Goal: Transaction & Acquisition: Purchase product/service

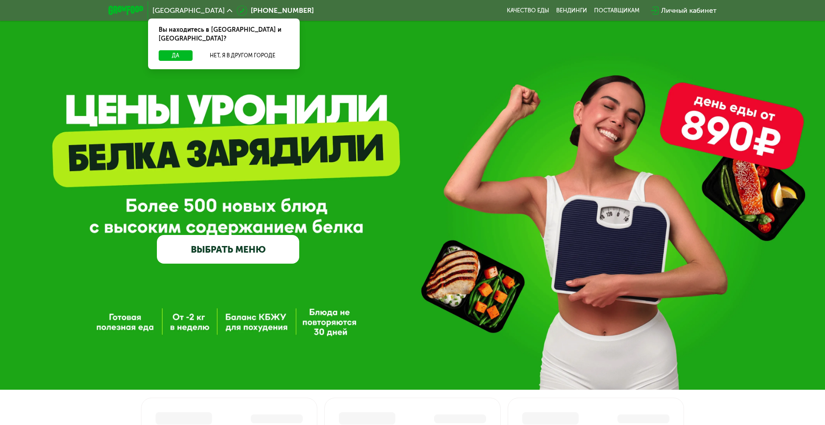
click at [233, 249] on link "ВЫБРАТЬ МЕНЮ" at bounding box center [228, 249] width 143 height 29
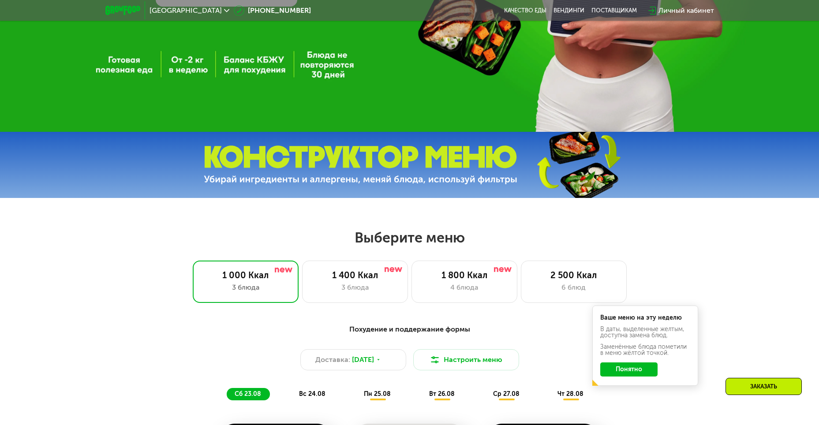
scroll to position [441, 0]
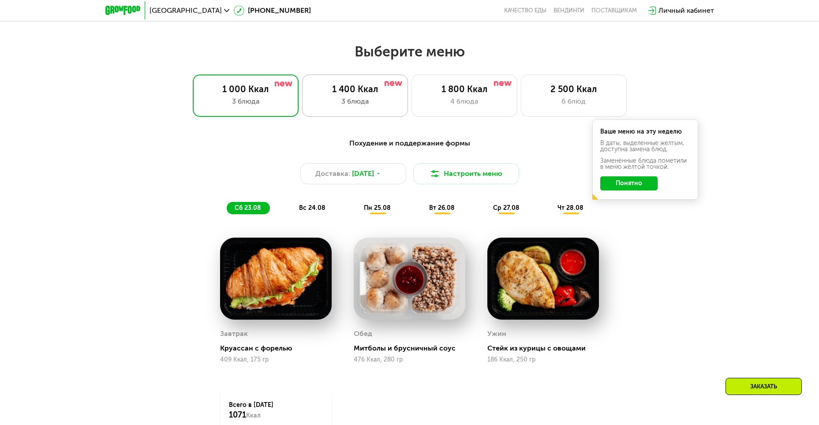
click at [347, 93] on div "1 400 Ккал" at bounding box center [354, 89] width 87 height 11
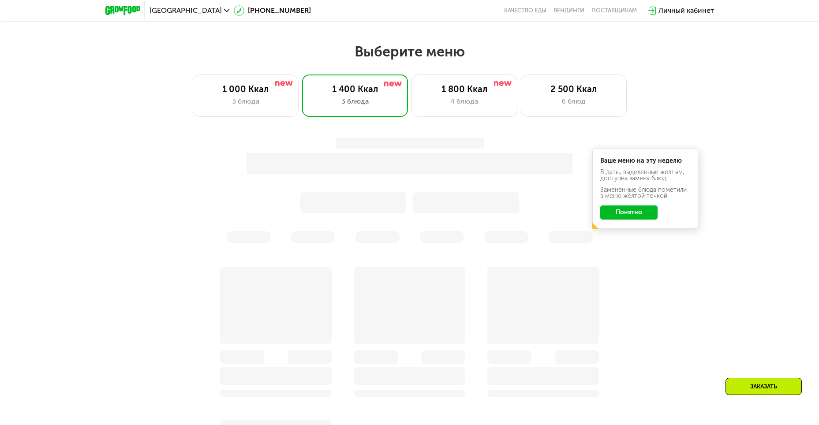
click at [628, 216] on button "Понятно" at bounding box center [628, 212] width 57 height 14
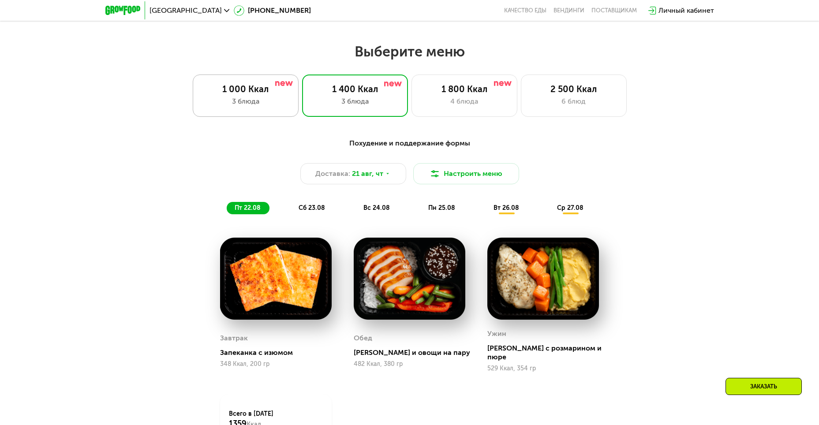
click at [258, 94] on div "1 000 Ккал" at bounding box center [245, 89] width 87 height 11
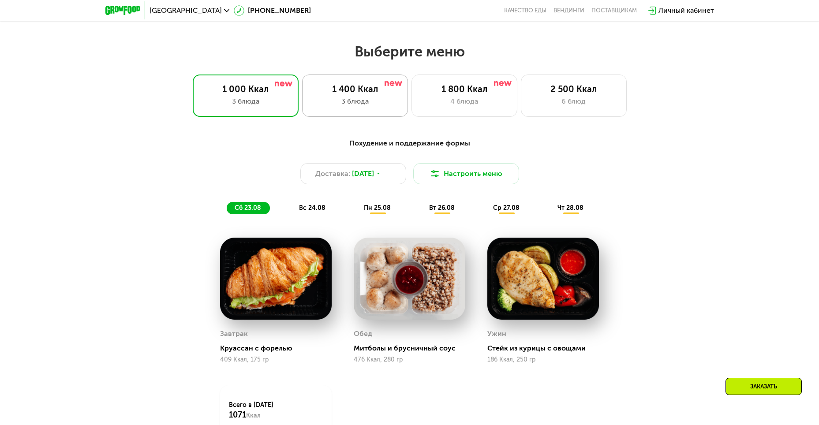
click at [364, 94] on div "1 400 Ккал" at bounding box center [354, 89] width 87 height 11
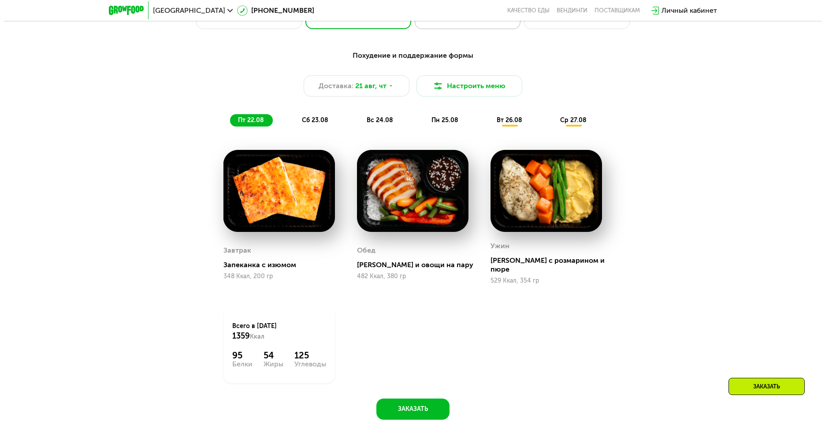
scroll to position [529, 0]
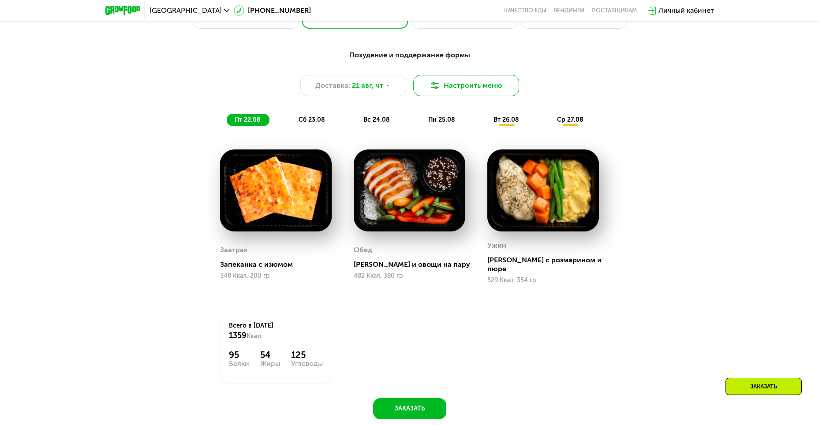
click at [452, 93] on button "Настроить меню" at bounding box center [466, 85] width 106 height 21
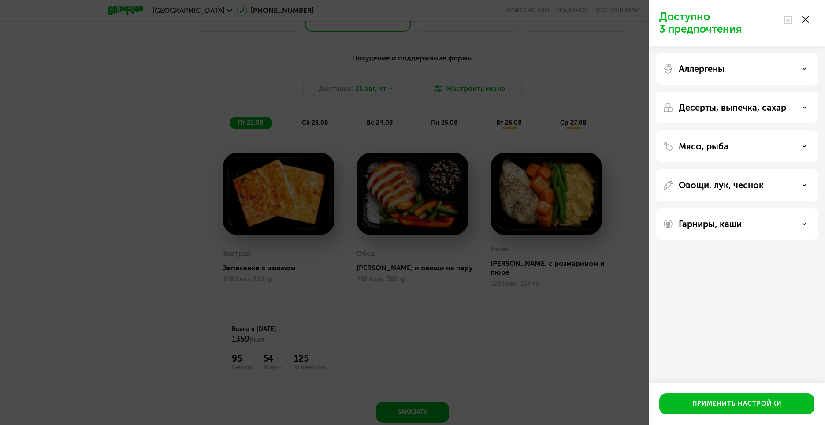
click at [747, 69] on div "Аллергены" at bounding box center [737, 68] width 148 height 11
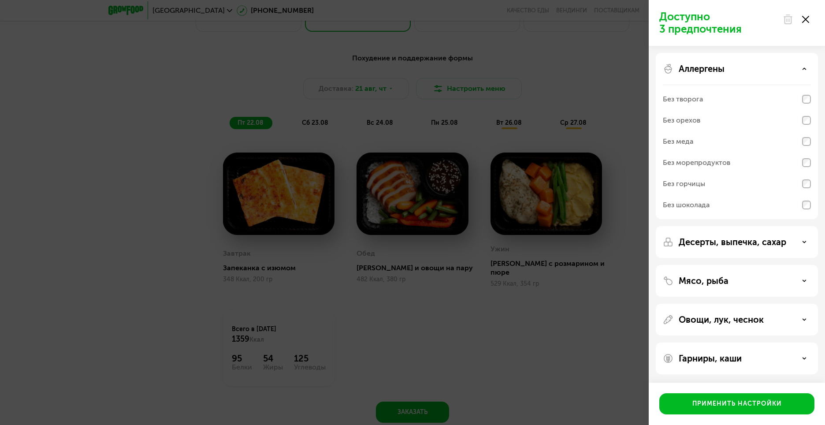
click at [703, 165] on div "Без морепродуктов" at bounding box center [696, 162] width 67 height 11
click at [710, 264] on div "Десерты, выпечка, сахар" at bounding box center [737, 280] width 162 height 32
click at [711, 243] on p "Десерты, выпечка, сахар" at bounding box center [733, 241] width 108 height 11
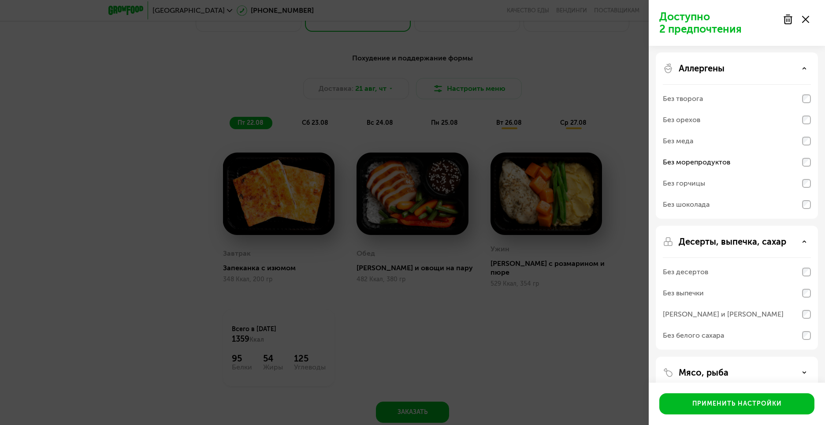
scroll to position [45, 0]
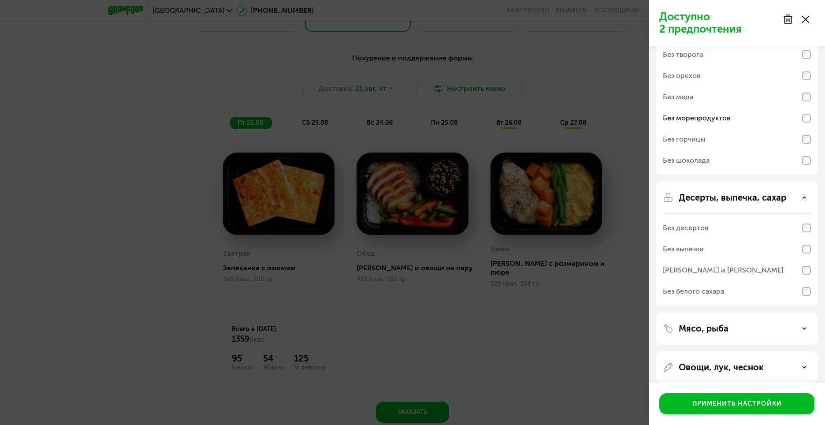
click at [727, 313] on div "Десерты, выпечка, сахар Без десертов Без выпечки Без сэндвичей и круассанов Без…" at bounding box center [737, 329] width 162 height 32
click at [708, 327] on p "Мясо, рыба" at bounding box center [704, 328] width 50 height 11
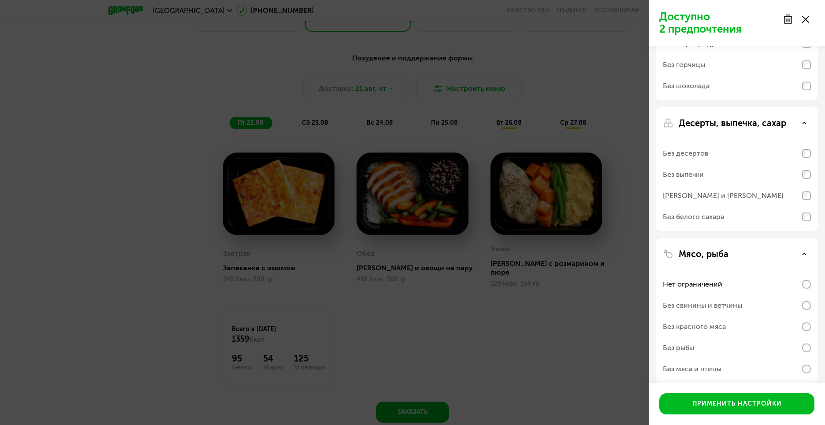
scroll to position [206, 0]
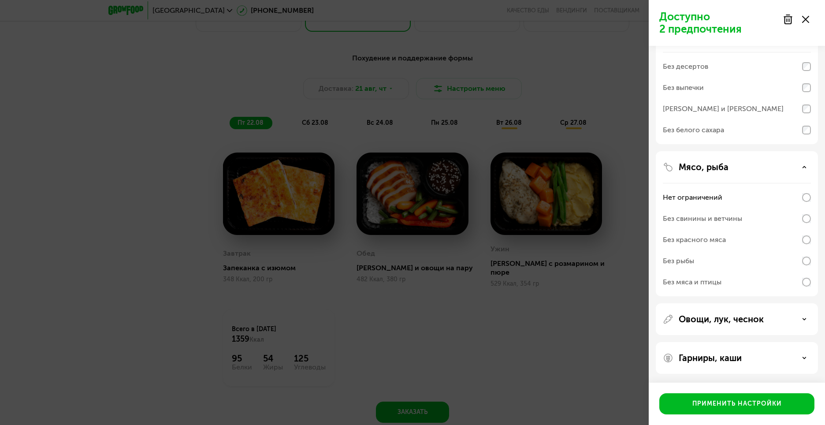
click at [703, 321] on p "Овощи, лук, чеснок" at bounding box center [721, 319] width 85 height 11
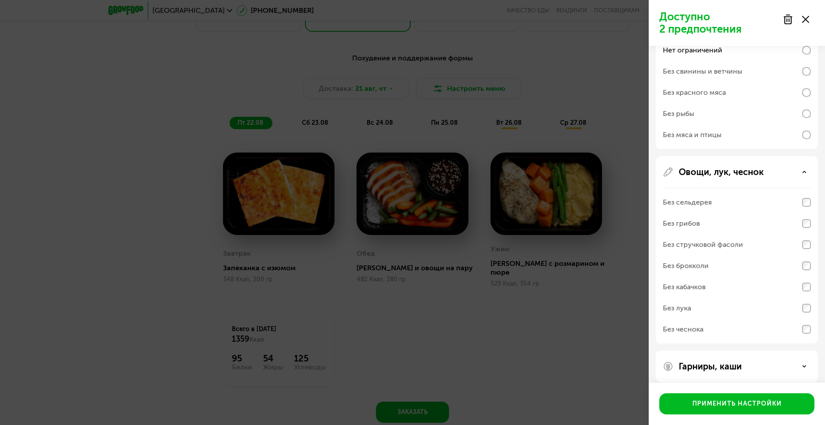
scroll to position [361, 0]
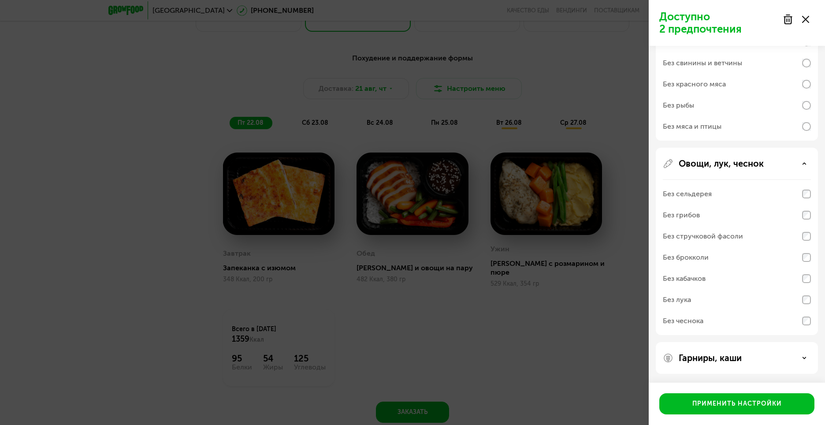
click at [707, 354] on p "Гарниры, каши" at bounding box center [710, 358] width 63 height 11
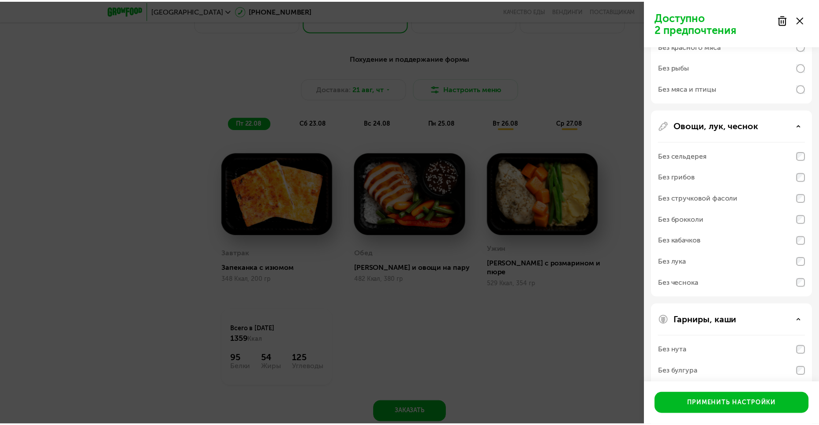
scroll to position [475, 0]
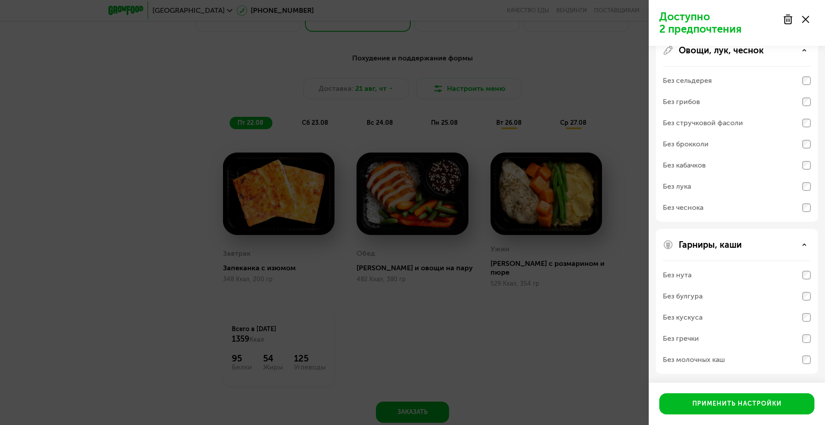
click at [708, 358] on div "Без молочных каш" at bounding box center [694, 359] width 62 height 11
click at [709, 336] on div "Без гречки" at bounding box center [737, 338] width 148 height 21
click at [716, 321] on div "Без кускуса" at bounding box center [737, 317] width 148 height 21
click at [724, 306] on div "Без булгура" at bounding box center [737, 296] width 148 height 21
click at [730, 295] on div "Без булгура" at bounding box center [737, 296] width 148 height 21
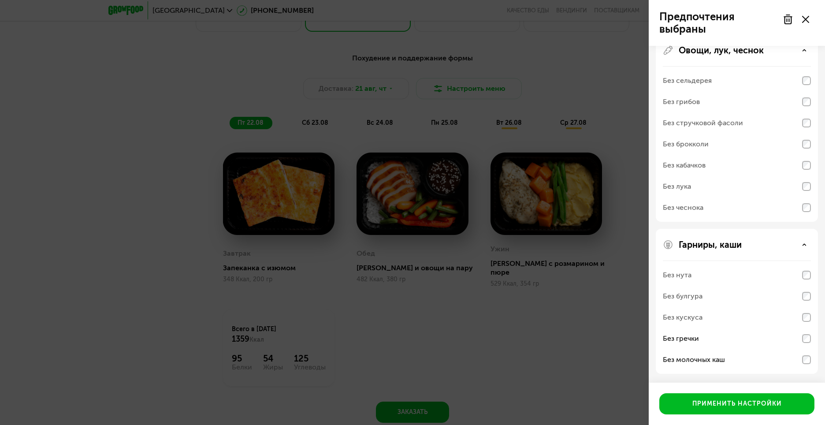
click at [718, 349] on div "Без гречки" at bounding box center [737, 359] width 148 height 21
click at [715, 355] on div "Без молочных каш" at bounding box center [694, 359] width 62 height 11
click at [706, 361] on div "Без молочных каш" at bounding box center [694, 359] width 62 height 11
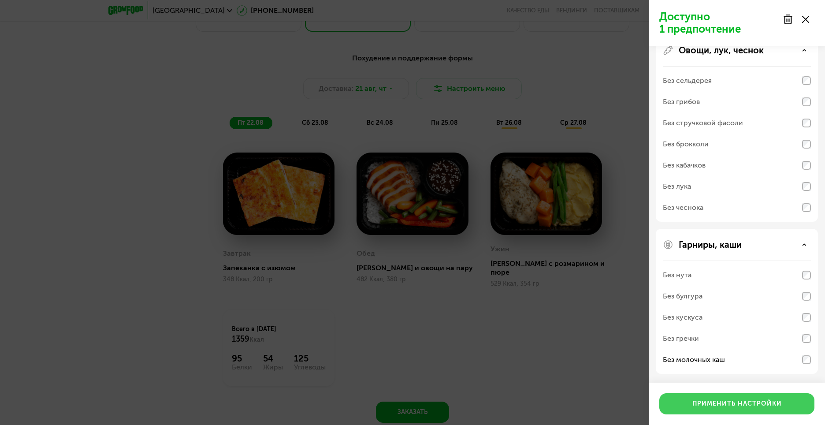
click at [720, 404] on div "Применить настройки" at bounding box center [736, 403] width 89 height 9
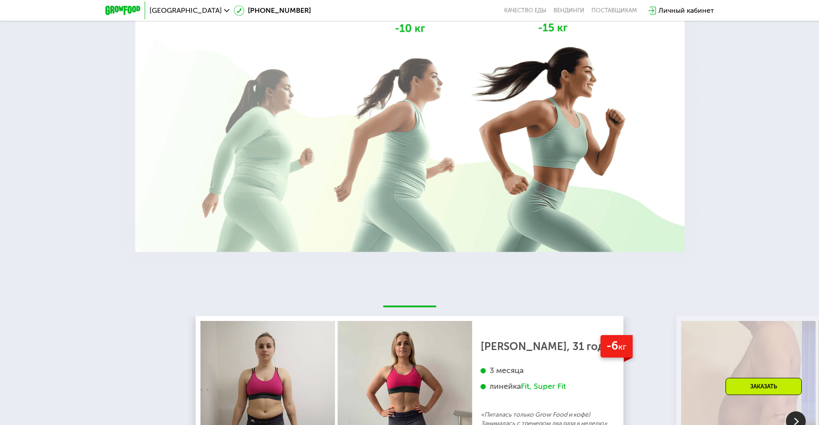
scroll to position [1411, 0]
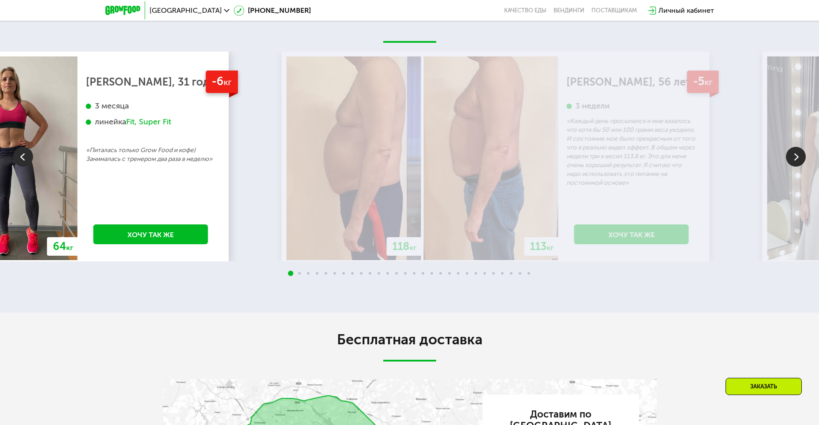
click at [160, 213] on div "-6 кг [PERSON_NAME], 31 год 3 месяца линейка Fit, Super Fit «Питалась только Gr…" at bounding box center [151, 158] width 146 height 204
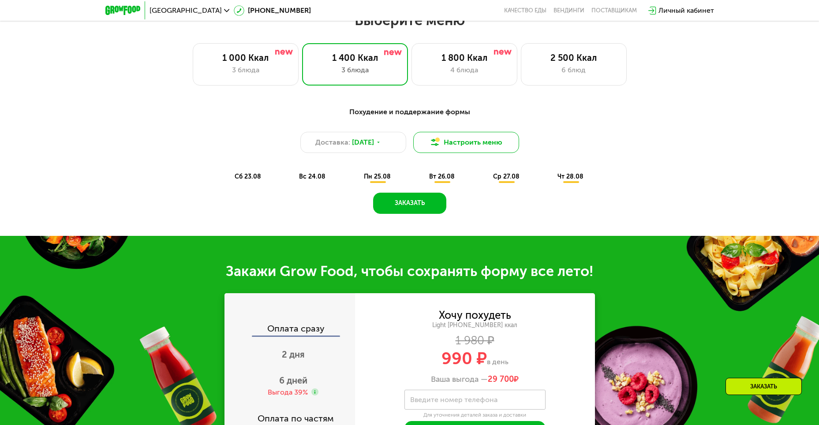
scroll to position [485, 0]
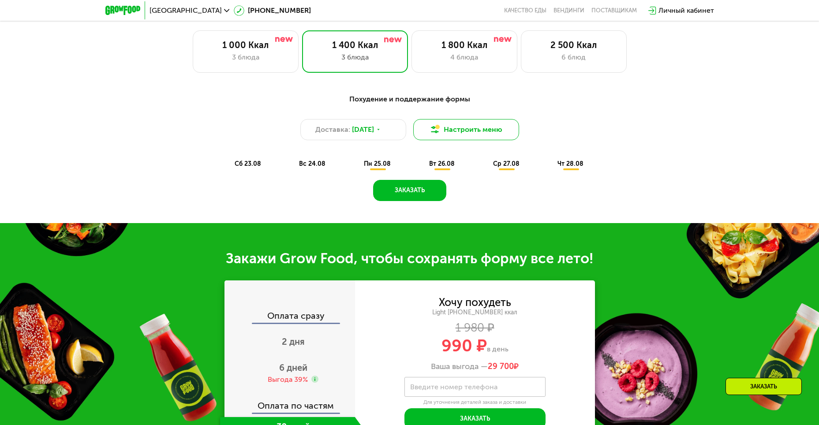
click at [454, 134] on button "Настроить меню" at bounding box center [466, 129] width 106 height 21
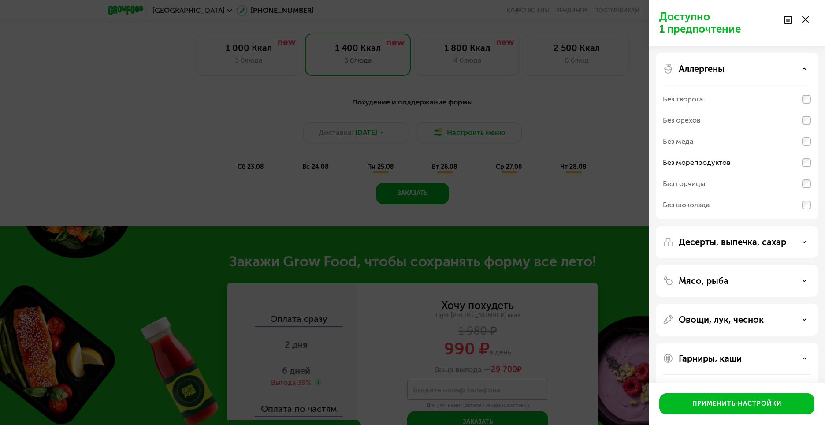
click at [809, 17] on div at bounding box center [796, 20] width 37 height 18
click at [803, 21] on icon at bounding box center [805, 19] width 7 height 7
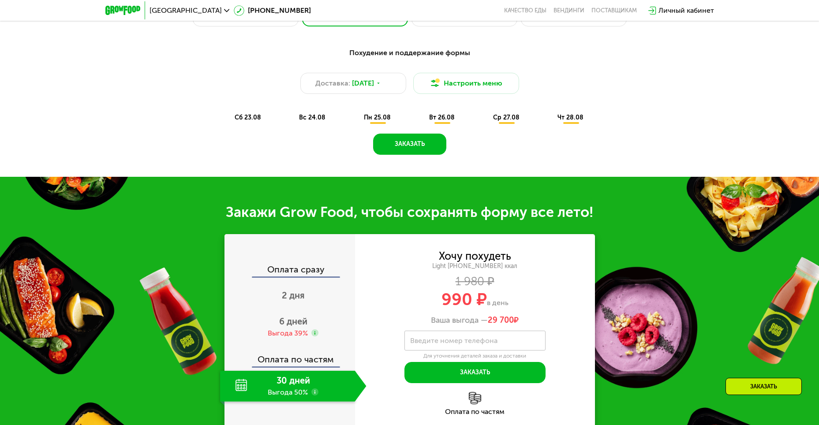
scroll to position [617, 0]
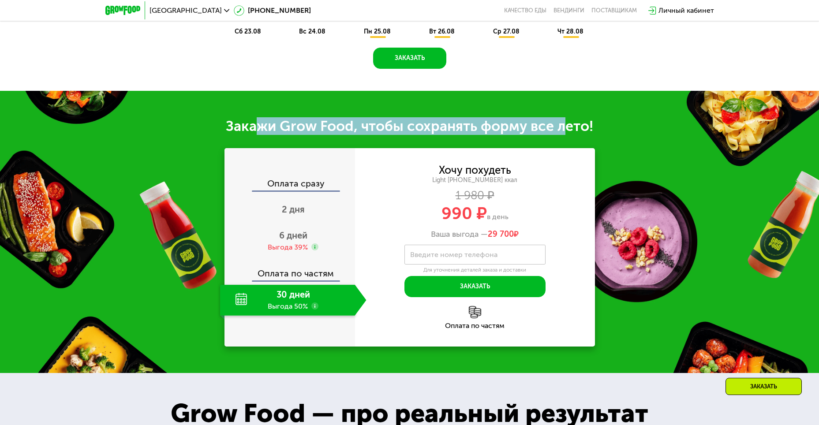
drag, startPoint x: 261, startPoint y: 127, endPoint x: 520, endPoint y: 163, distance: 262.1
click at [567, 127] on div "Закажи Grow Food, чтобы сохранять форму все лето!" at bounding box center [409, 126] width 819 height 18
drag, startPoint x: 463, startPoint y: 171, endPoint x: 494, endPoint y: 230, distance: 66.0
click at [494, 230] on div "Хочу похудеть Light [PHONE_NUMBER] ккал 1 980 ₽ 990 ₽ в день Ваша выгода — 29 7…" at bounding box center [475, 202] width 240 height 74
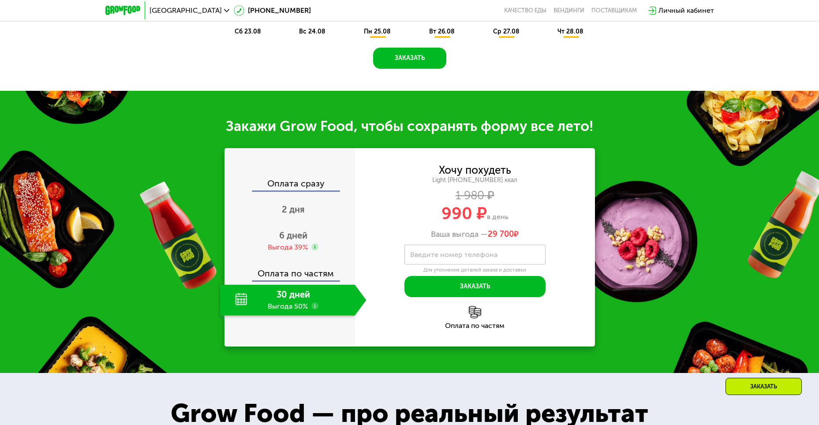
click at [314, 309] on use at bounding box center [314, 305] width 7 height 7
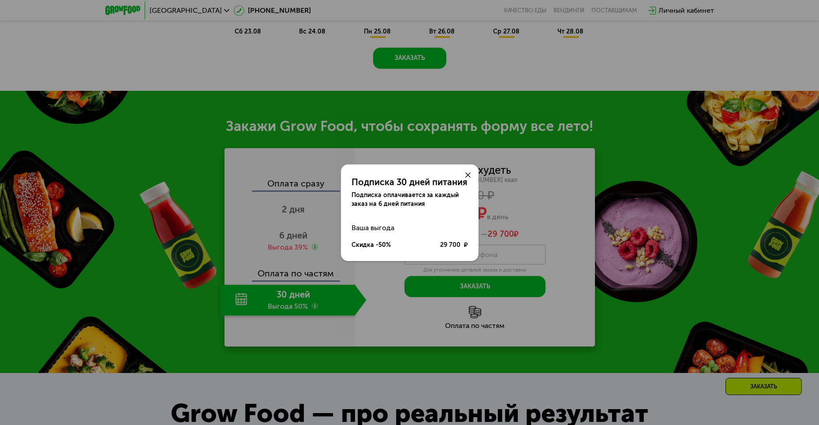
click at [315, 306] on div "Подписка 30 дней питания Подписка оплачивается за каждый заказ на 6 дней питани…" at bounding box center [409, 212] width 819 height 425
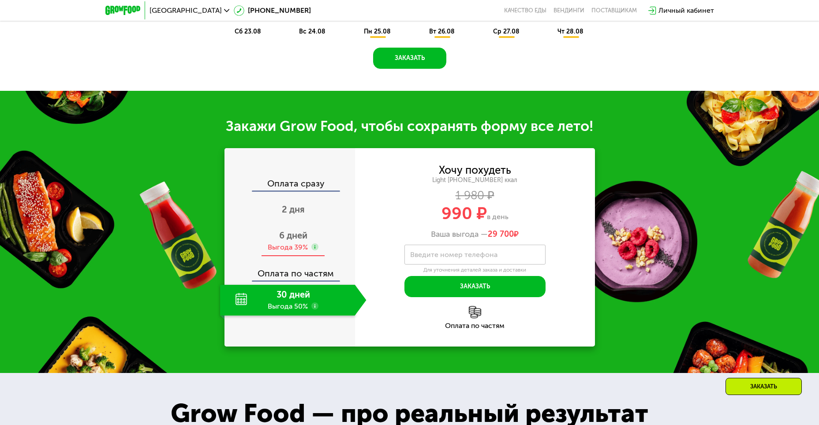
click at [298, 245] on div "6 дней Выгода 39%" at bounding box center [293, 241] width 146 height 31
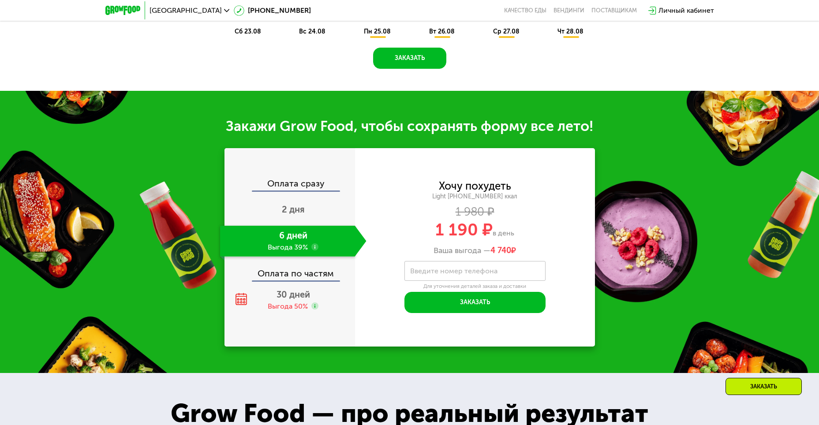
click at [217, 313] on div "Закажи Grow Food, чтобы сохранять форму все лето! Оплата сразу 2 дня 6 дней Выг…" at bounding box center [409, 232] width 819 height 282
click at [266, 313] on div "30 дней Выгода 50%" at bounding box center [293, 300] width 146 height 31
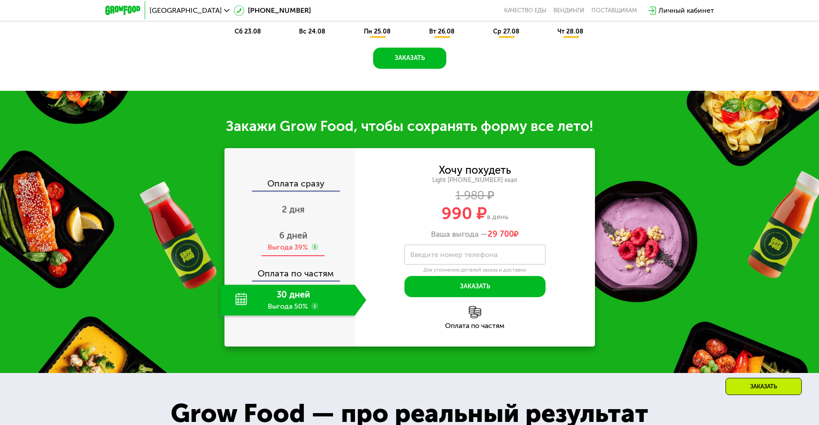
click at [291, 252] on div "Выгода 39%" at bounding box center [288, 247] width 40 height 10
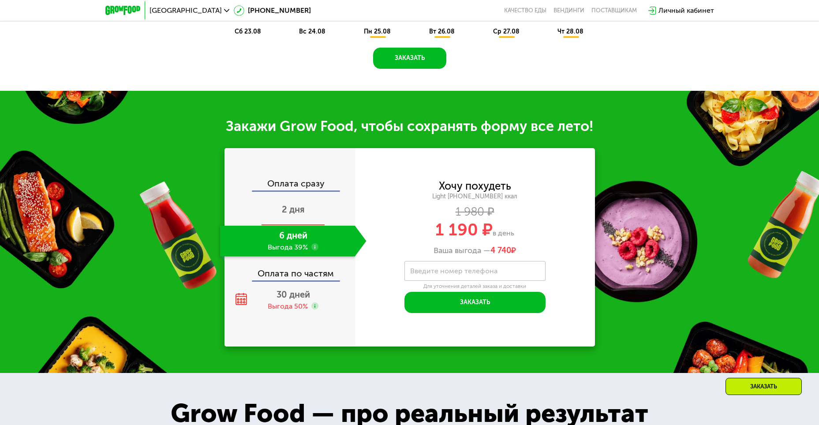
click at [298, 218] on div "2 дня" at bounding box center [293, 210] width 146 height 31
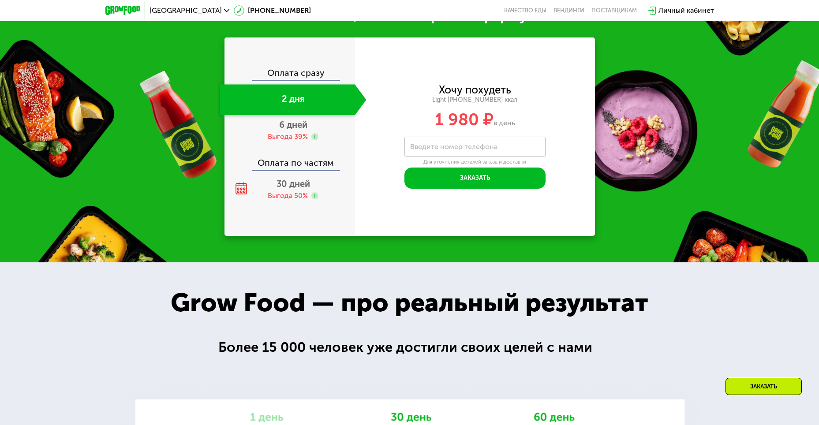
scroll to position [837, 0]
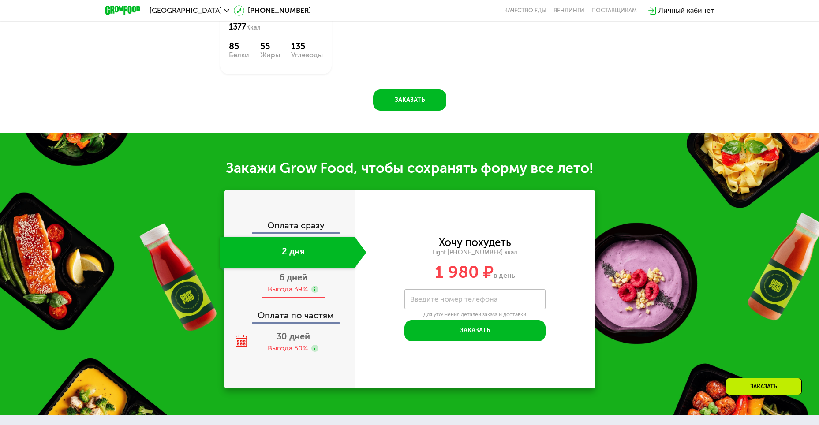
click at [291, 278] on div "6 дней Выгода 39%" at bounding box center [293, 283] width 146 height 31
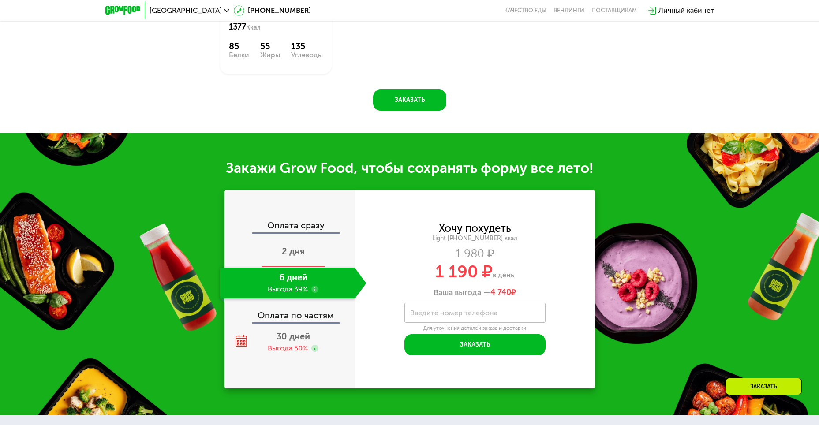
click at [301, 246] on span "2 дня" at bounding box center [293, 251] width 23 height 11
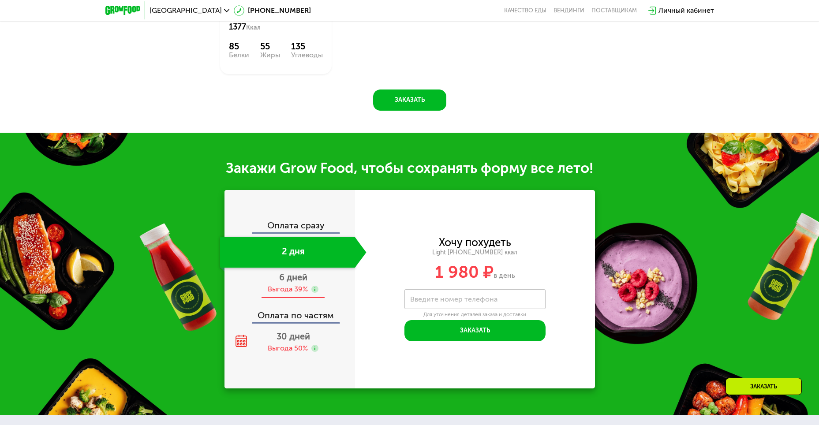
click at [301, 284] on div "Выгода 39%" at bounding box center [288, 289] width 40 height 10
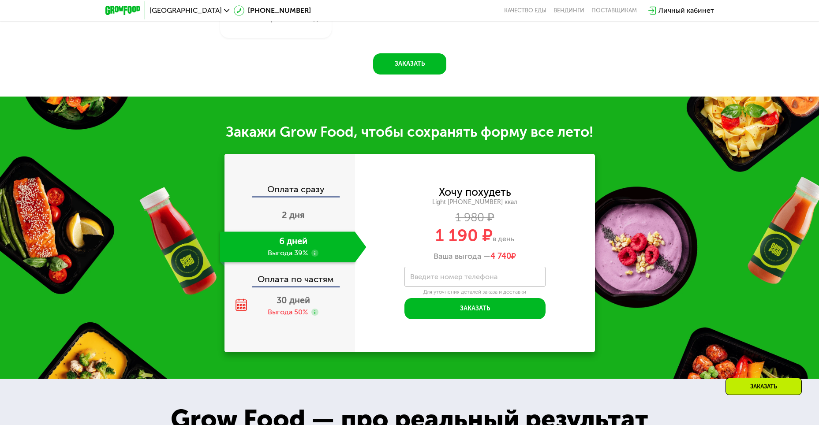
scroll to position [926, 0]
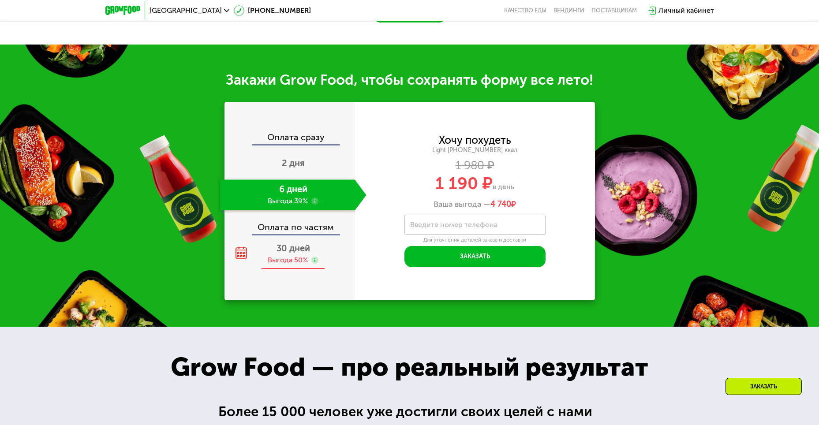
click at [292, 255] on div "Выгода 50%" at bounding box center [288, 260] width 40 height 10
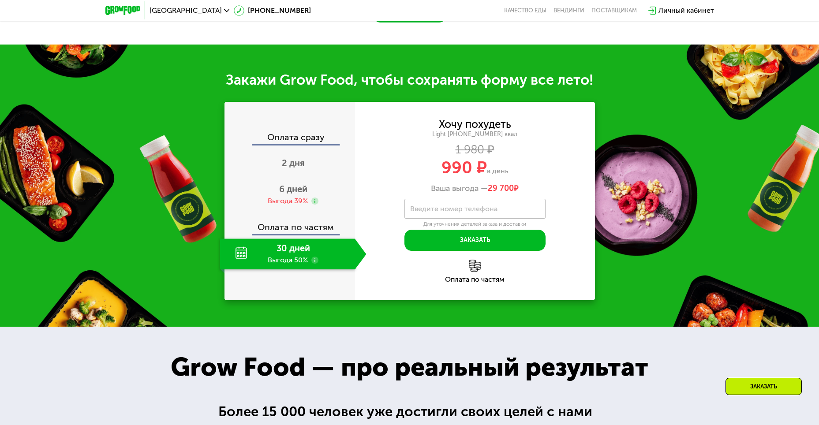
click at [318, 253] on div "30 дней Выгода 50%" at bounding box center [287, 253] width 135 height 31
click at [316, 257] on use at bounding box center [314, 260] width 7 height 7
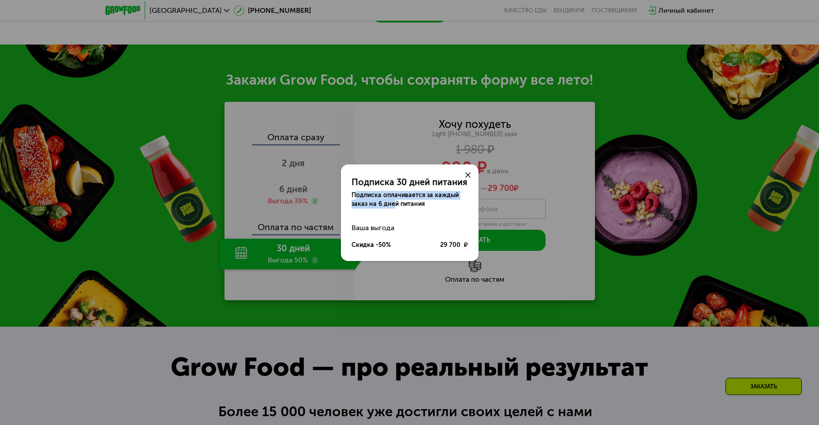
drag, startPoint x: 357, startPoint y: 192, endPoint x: 392, endPoint y: 201, distance: 36.6
click at [392, 201] on div "Подписка оплачивается за каждый заказ на 6 дней питания" at bounding box center [409, 200] width 116 height 18
click at [467, 171] on div at bounding box center [467, 174] width 21 height 21
click at [463, 171] on div at bounding box center [467, 174] width 21 height 21
click at [465, 177] on icon at bounding box center [467, 174] width 5 height 5
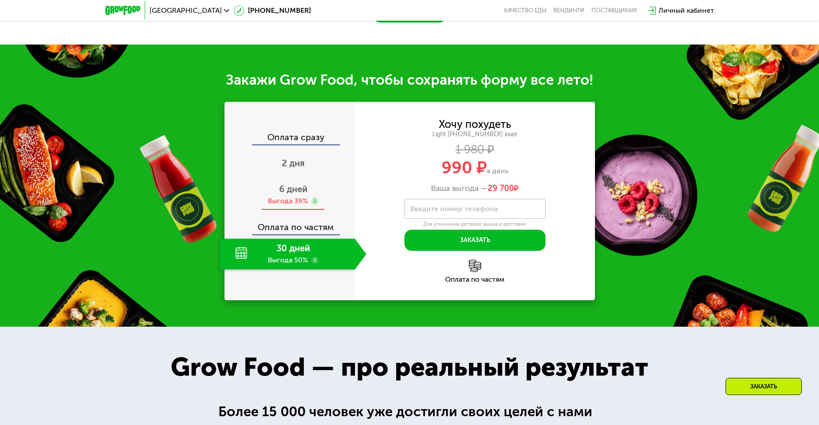
click at [300, 196] on div "Выгода 39%" at bounding box center [288, 201] width 40 height 10
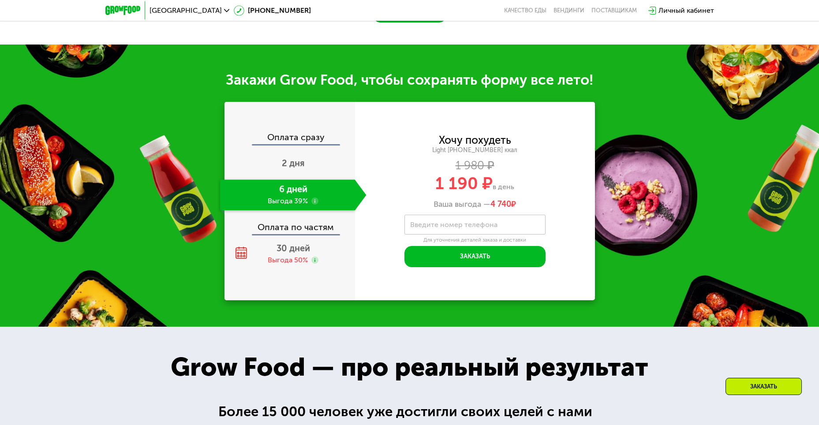
drag, startPoint x: 442, startPoint y: 176, endPoint x: 514, endPoint y: 186, distance: 73.4
click at [517, 178] on div "1 190 ₽ в день" at bounding box center [475, 183] width 240 height 17
drag, startPoint x: 424, startPoint y: 181, endPoint x: 432, endPoint y: 190, distance: 11.9
click at [424, 181] on div "1 190 ₽ в день" at bounding box center [475, 183] width 240 height 17
click at [316, 197] on use at bounding box center [314, 200] width 7 height 7
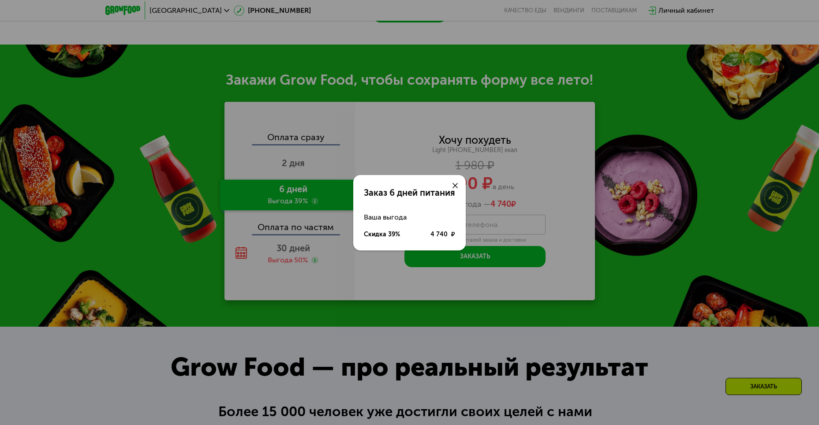
click at [456, 182] on div at bounding box center [454, 185] width 21 height 21
click at [457, 188] on use at bounding box center [454, 185] width 5 height 5
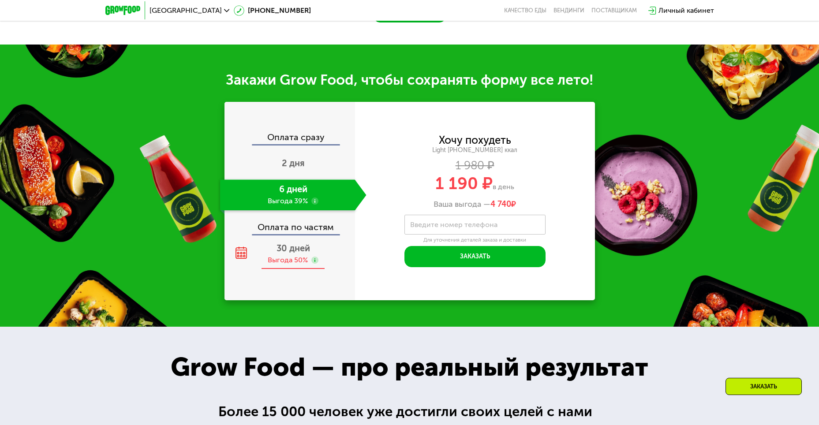
click at [280, 243] on span "30 дней" at bounding box center [292, 248] width 33 height 11
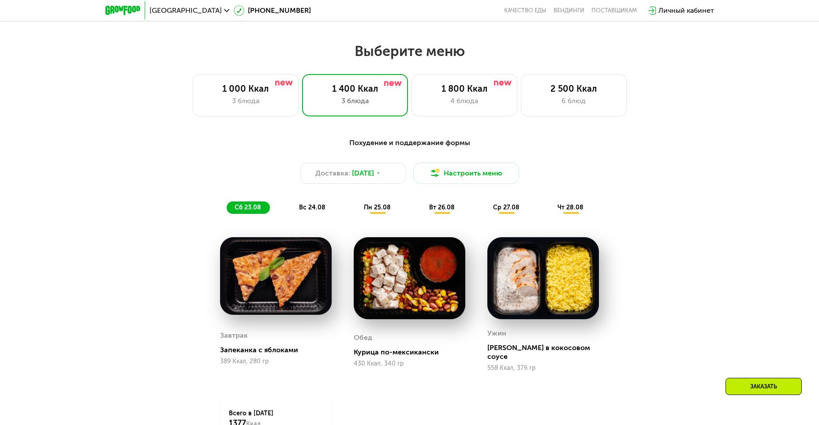
scroll to position [441, 0]
click at [472, 178] on button "Настроить меню" at bounding box center [466, 173] width 106 height 21
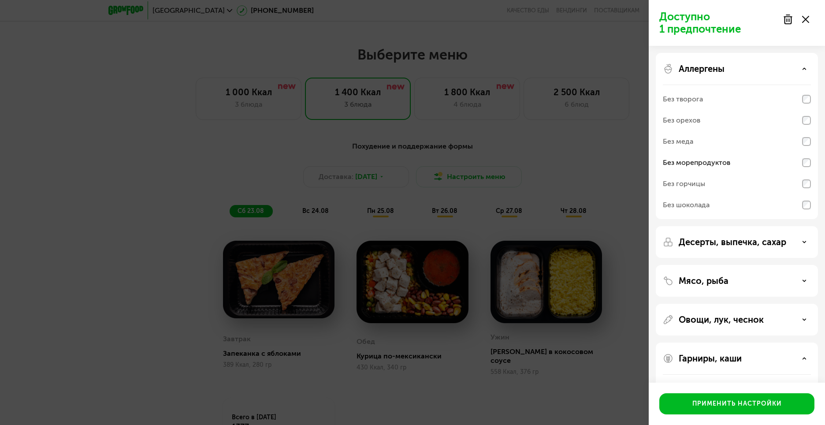
click at [471, 169] on div "Доступно 1 предпочтение Аллергены Без творога Без орехов Без меда Без морепроду…" at bounding box center [412, 212] width 825 height 425
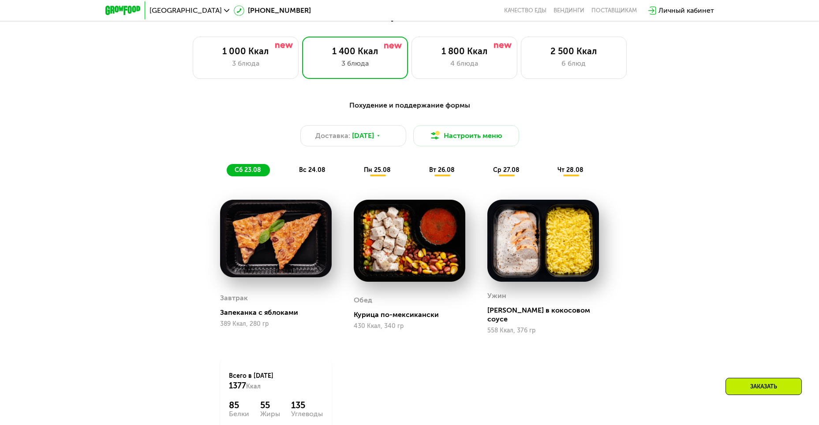
scroll to position [529, 0]
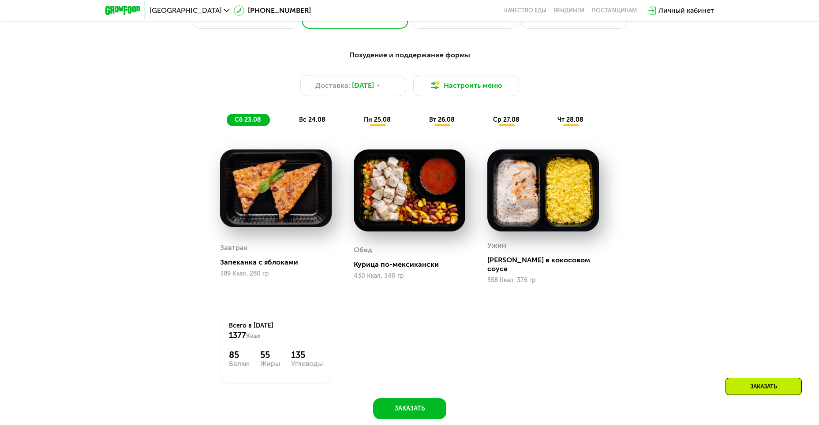
click at [290, 219] on img at bounding box center [276, 188] width 112 height 78
click at [319, 123] on span "вс 24.08" at bounding box center [312, 119] width 26 height 7
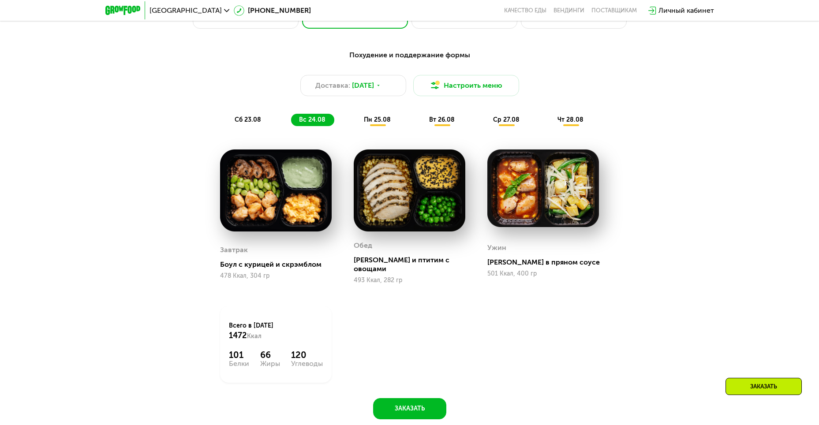
click at [376, 123] on span "пн 25.08" at bounding box center [377, 119] width 27 height 7
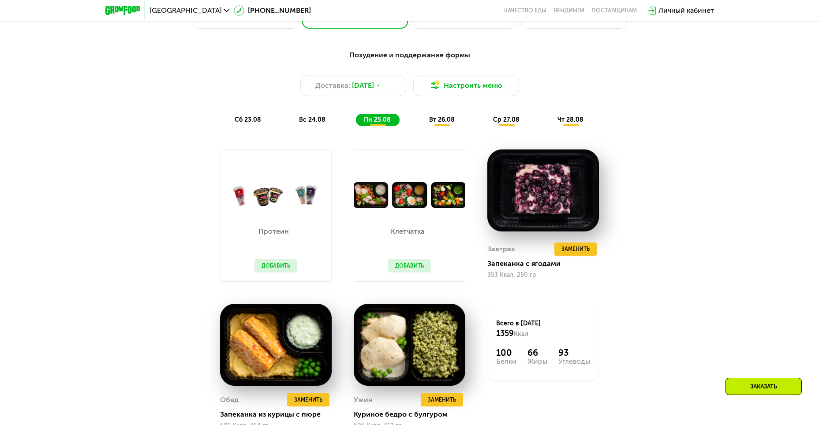
click at [450, 123] on span "вт 26.08" at bounding box center [442, 119] width 26 height 7
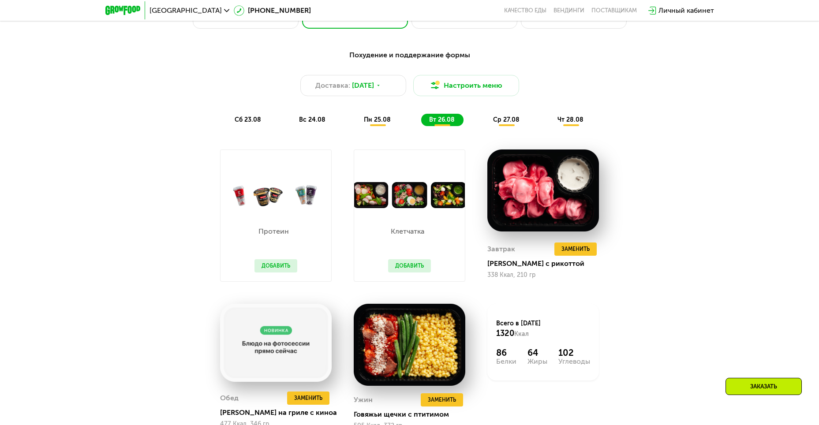
click at [497, 121] on span "ср 27.08" at bounding box center [506, 119] width 26 height 7
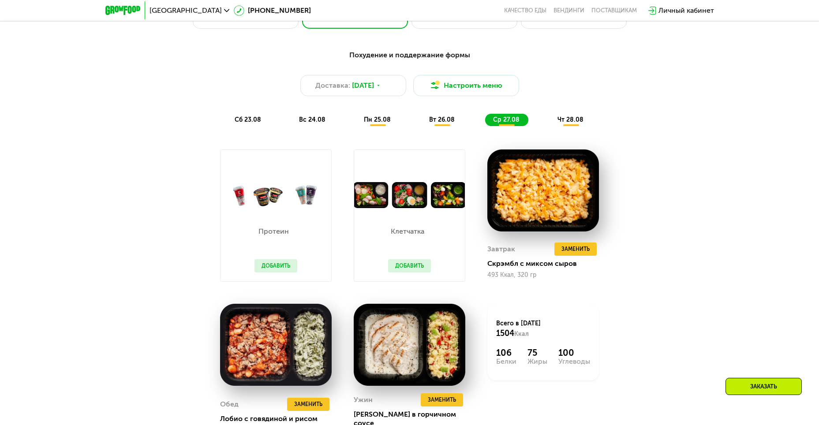
click at [580, 123] on span "чт 28.08" at bounding box center [570, 119] width 26 height 7
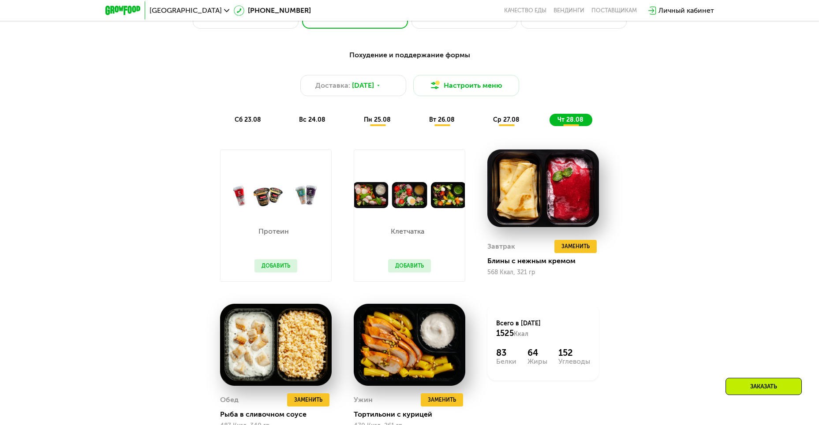
click at [549, 125] on div "ср 27.08" at bounding box center [570, 120] width 43 height 12
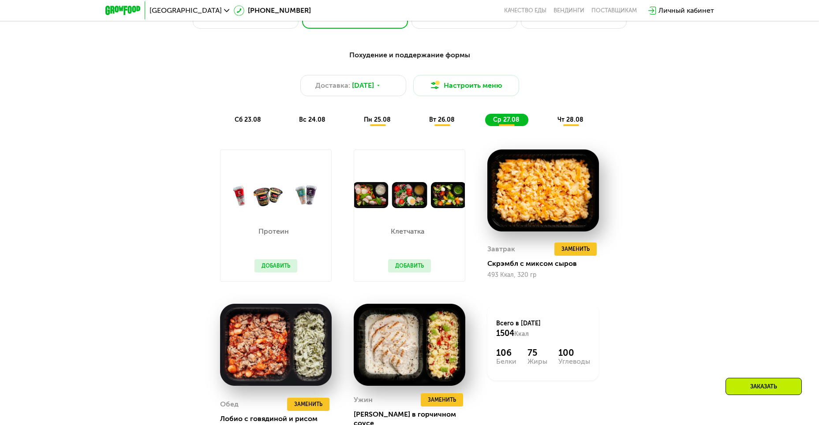
drag, startPoint x: 458, startPoint y: 123, endPoint x: 398, endPoint y: 121, distance: 60.0
click at [485, 123] on div "вт 26.08" at bounding box center [506, 120] width 43 height 12
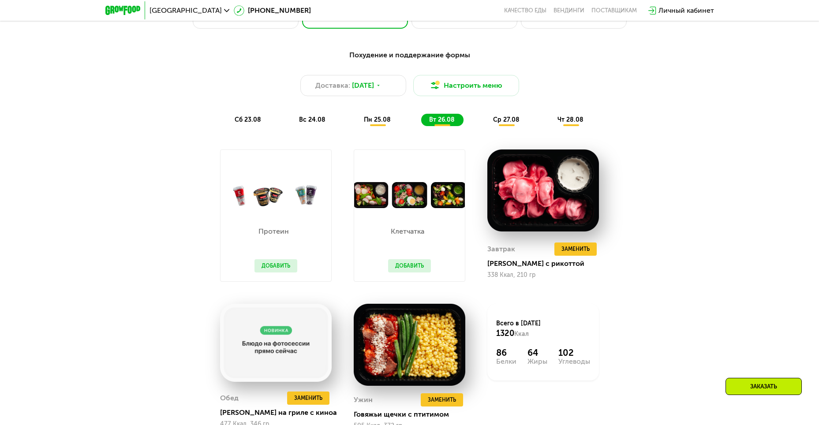
click at [421, 120] on div "пн 25.08" at bounding box center [442, 120] width 42 height 12
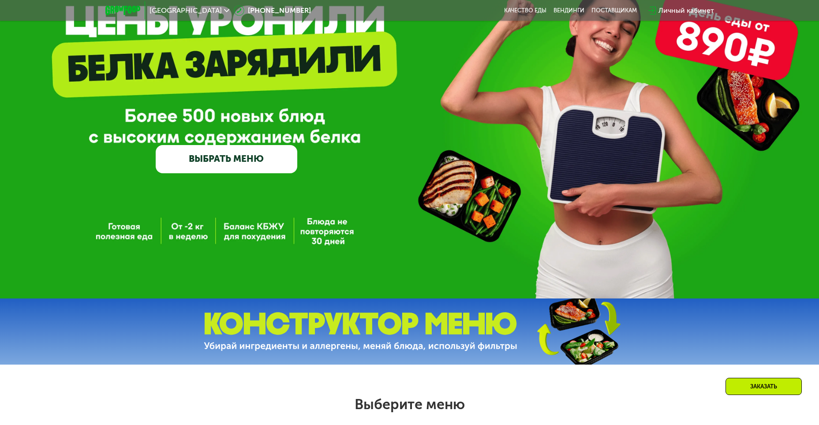
click at [253, 161] on link "ВЫБРАТЬ МЕНЮ" at bounding box center [226, 159] width 141 height 28
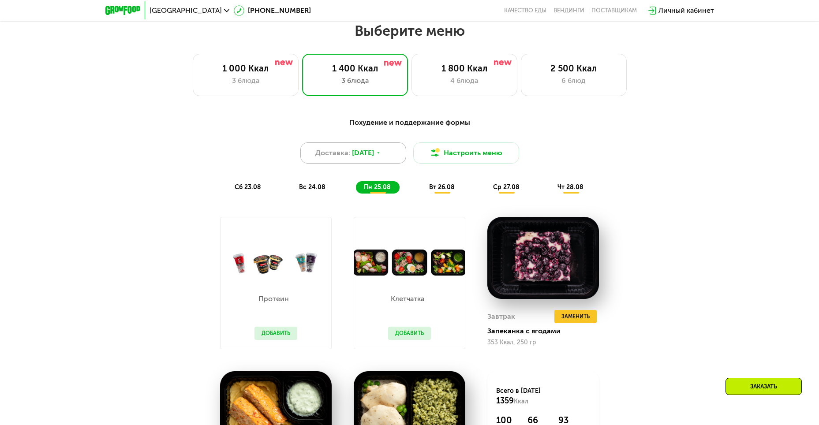
scroll to position [466, 0]
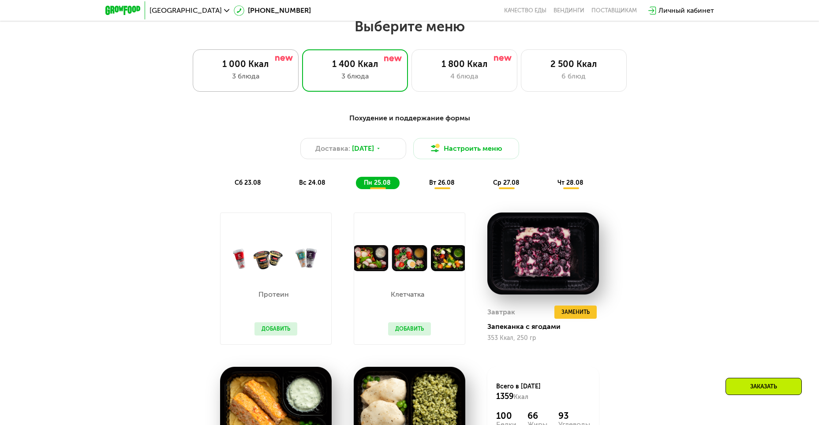
click at [255, 69] on div "1 000 Ккал" at bounding box center [245, 64] width 87 height 11
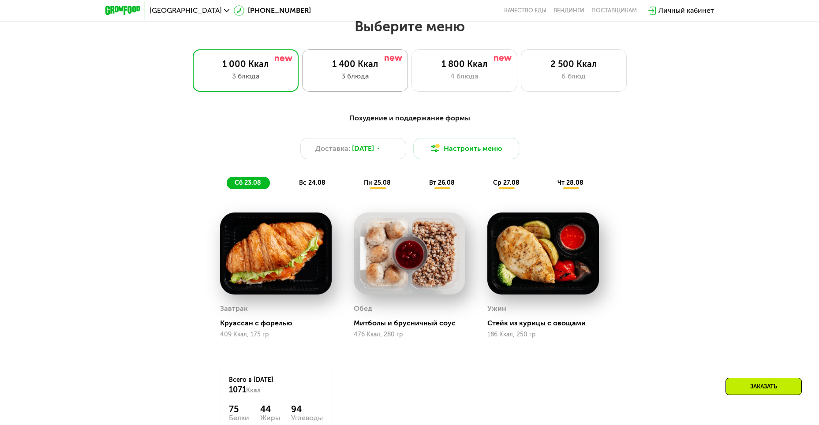
click at [353, 80] on div "3 блюда" at bounding box center [354, 76] width 87 height 11
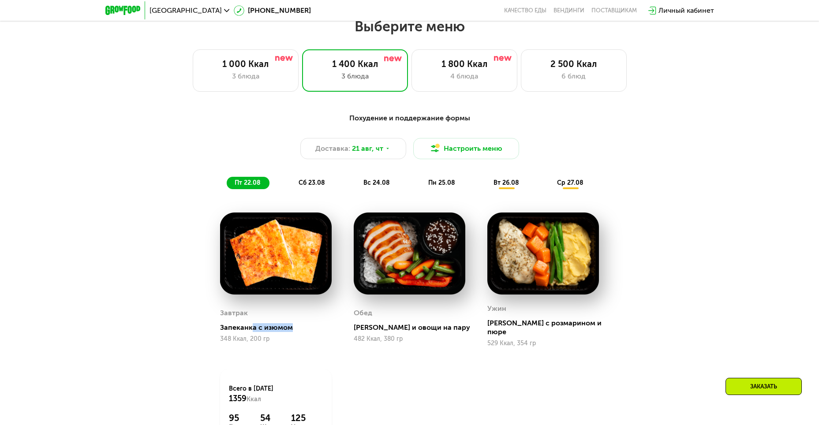
drag, startPoint x: 250, startPoint y: 329, endPoint x: 325, endPoint y: 329, distance: 74.9
click at [325, 329] on div "Запеканка с изюмом" at bounding box center [279, 327] width 119 height 9
click at [266, 284] on img at bounding box center [276, 253] width 112 height 82
click at [283, 226] on img at bounding box center [276, 253] width 112 height 82
click at [469, 148] on button "Настроить меню" at bounding box center [466, 148] width 106 height 21
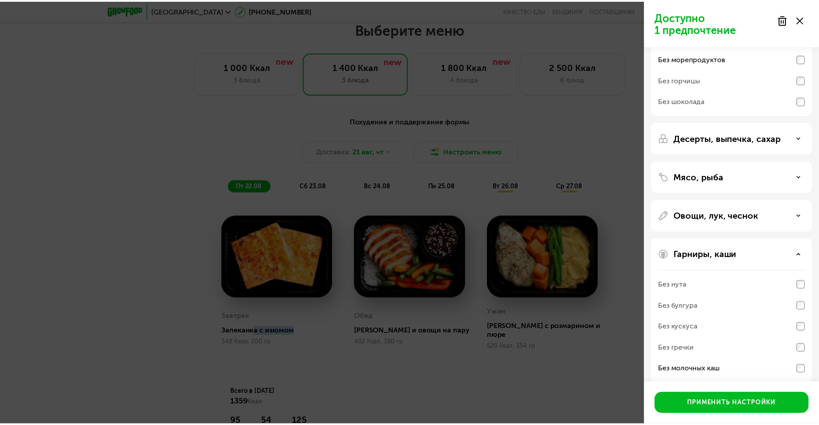
scroll to position [114, 0]
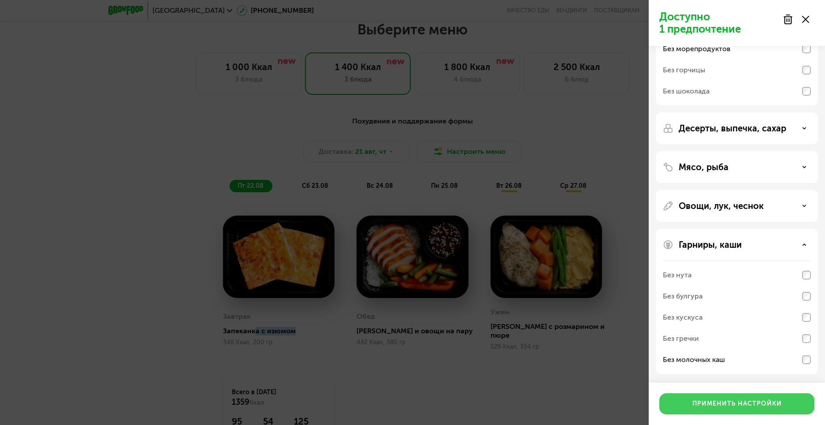
click at [717, 409] on button "Применить настройки" at bounding box center [736, 403] width 155 height 21
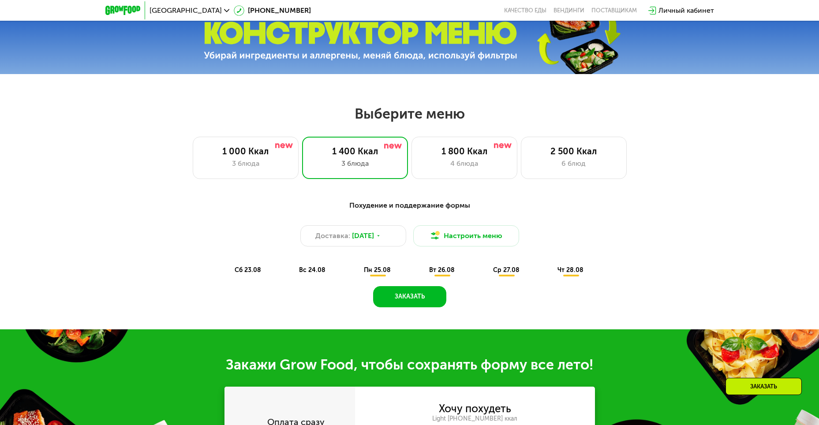
scroll to position [378, 0]
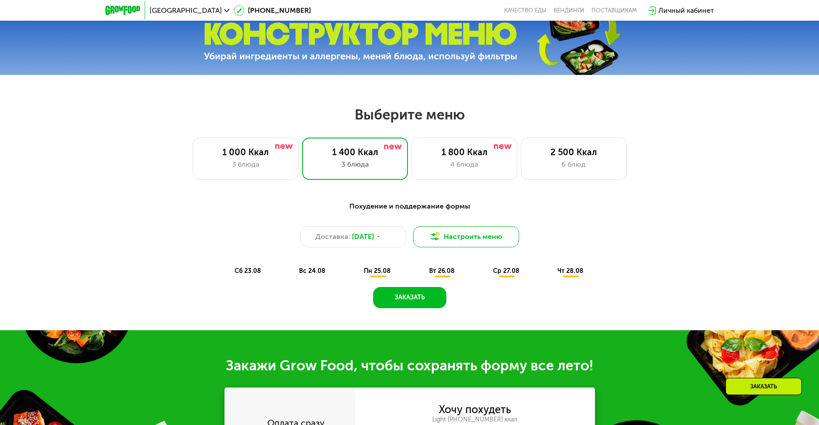
click at [465, 243] on button "Настроить меню" at bounding box center [466, 236] width 106 height 21
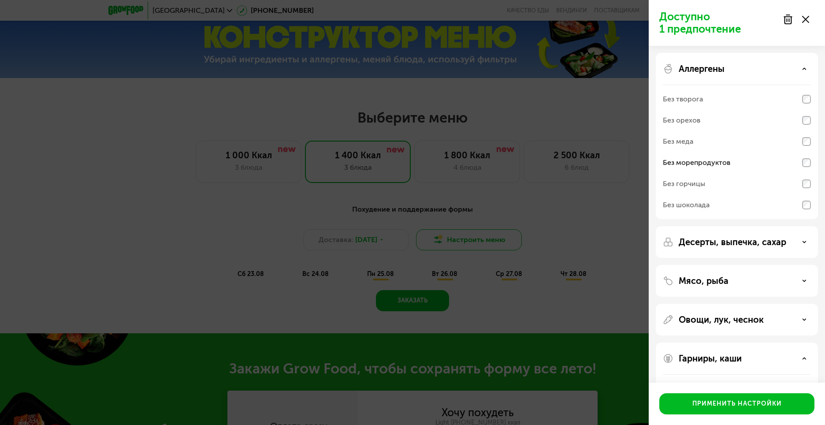
click at [465, 243] on div "Доступно 1 предпочтение Аллергены Без творога Без орехов Без меда Без морепроду…" at bounding box center [412, 212] width 825 height 425
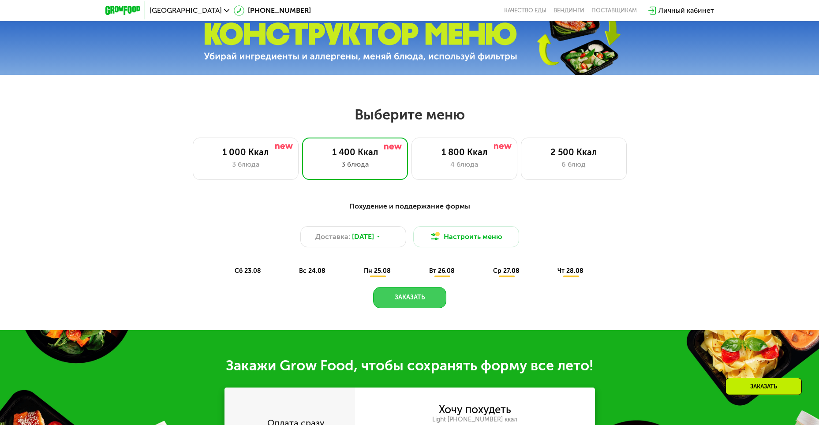
click at [406, 301] on button "Заказать" at bounding box center [409, 297] width 73 height 21
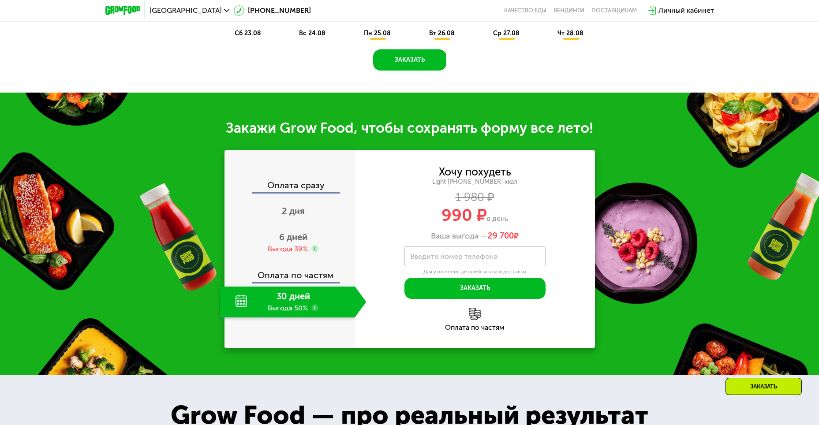
scroll to position [491, 0]
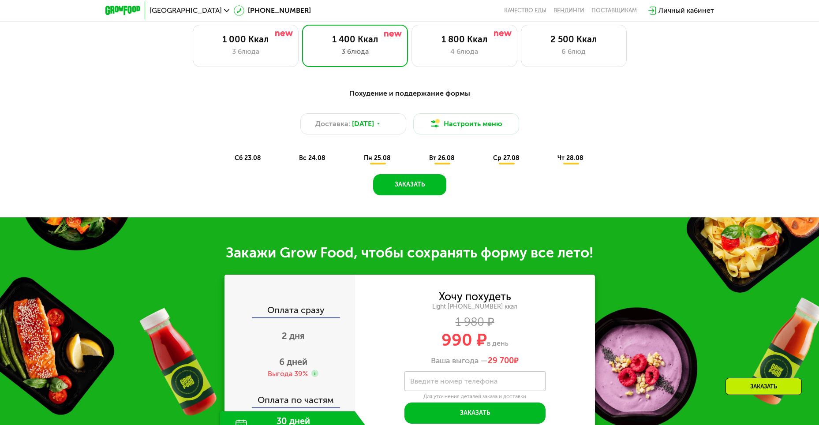
click at [356, 164] on div "вс 24.08" at bounding box center [378, 158] width 44 height 12
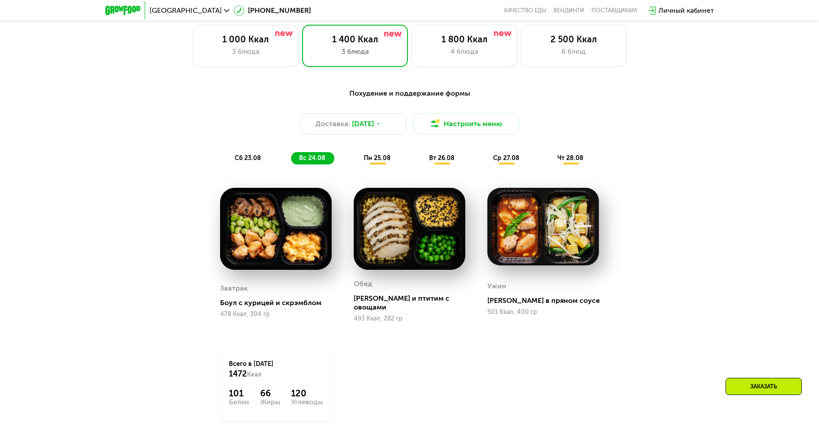
click at [246, 161] on span "сб 23.08" at bounding box center [247, 157] width 26 height 7
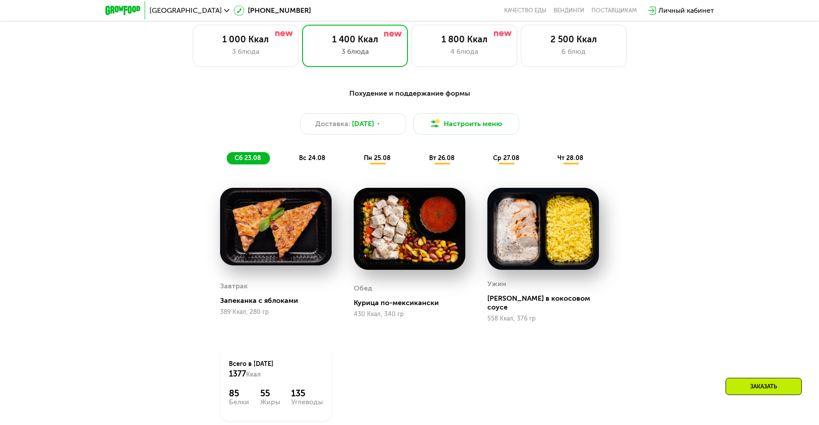
click at [380, 162] on span "пн 25.08" at bounding box center [377, 157] width 27 height 7
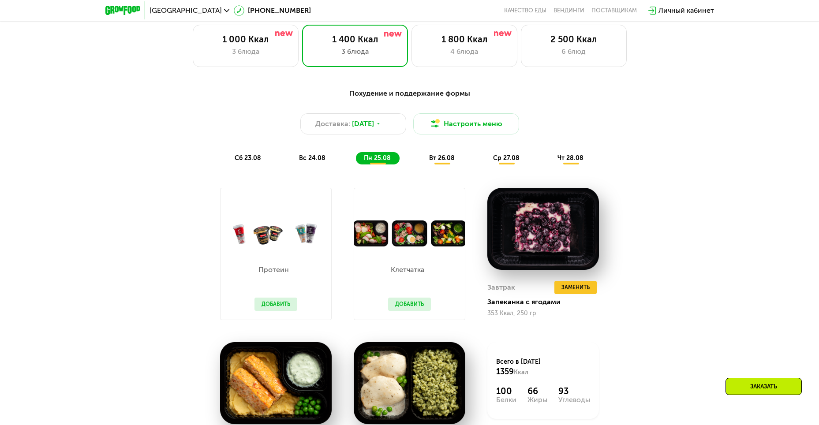
click at [356, 164] on div "вс 24.08" at bounding box center [378, 158] width 44 height 12
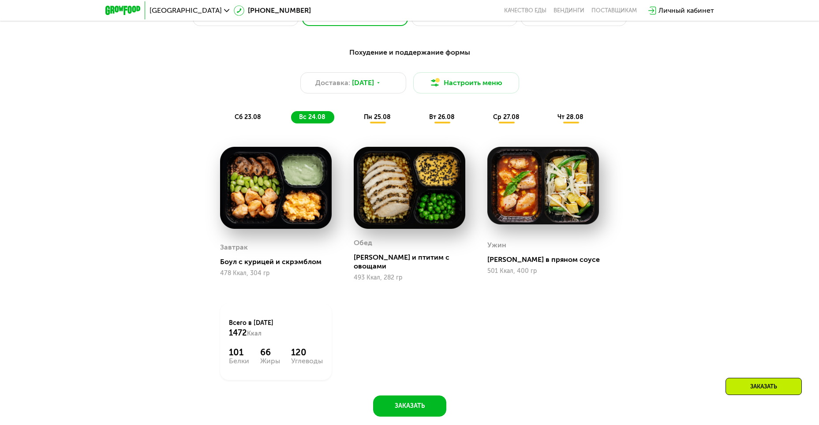
scroll to position [579, 0]
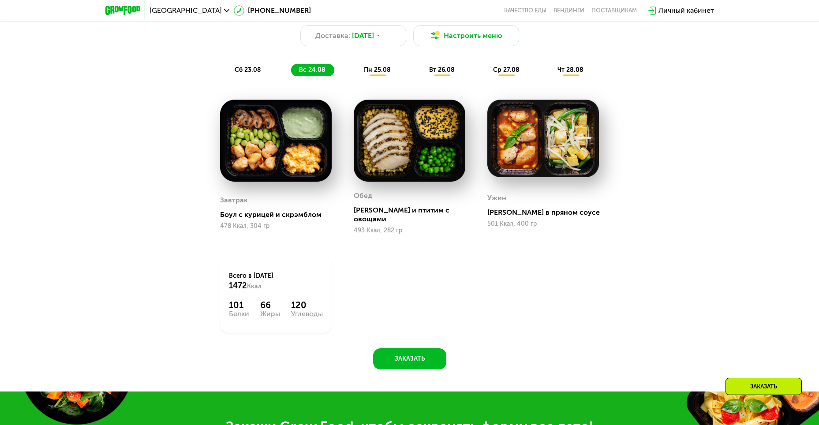
click at [243, 71] on span "сб 23.08" at bounding box center [247, 69] width 26 height 7
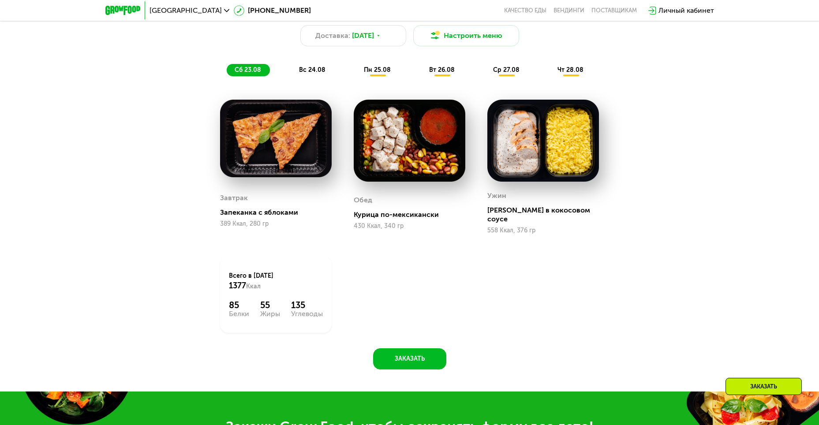
click at [261, 218] on div "Завтрак Запеканка с яблоками 389 Ккал, 280 гр" at bounding box center [276, 210] width 112 height 50
click at [279, 141] on img at bounding box center [276, 139] width 112 height 78
click at [279, 140] on img at bounding box center [276, 139] width 112 height 78
click at [307, 74] on span "вс 24.08" at bounding box center [312, 69] width 26 height 7
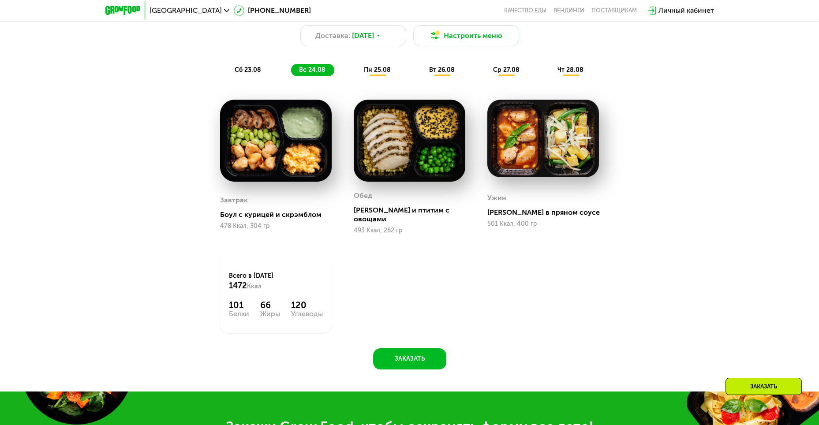
click at [382, 72] on span "пн 25.08" at bounding box center [377, 69] width 27 height 7
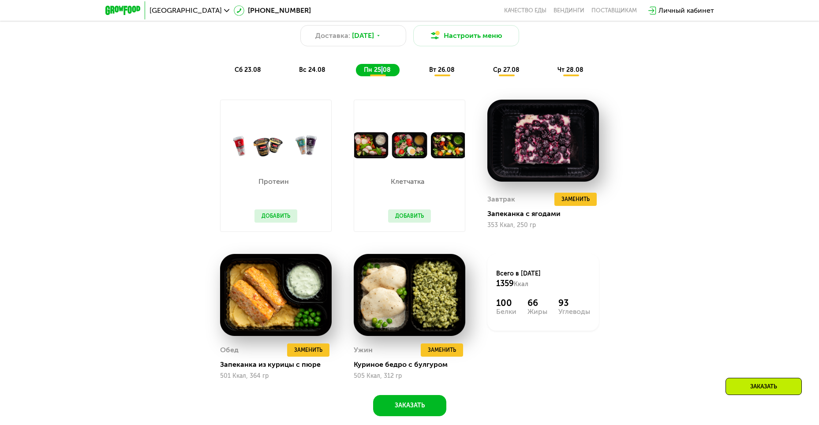
click at [427, 215] on button "Добавить" at bounding box center [409, 215] width 43 height 13
click at [417, 220] on button "Добавить" at bounding box center [409, 215] width 43 height 13
click at [573, 202] on span "Заменить" at bounding box center [575, 199] width 28 height 9
click at [578, 202] on span "Заменить" at bounding box center [575, 199] width 28 height 9
click at [543, 201] on icon at bounding box center [545, 199] width 4 height 4
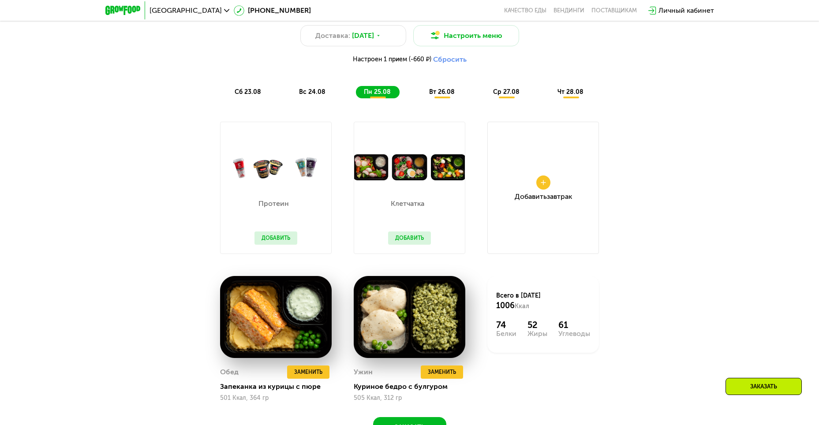
click at [523, 179] on div "Добавить Завтрак" at bounding box center [543, 188] width 112 height 132
click at [547, 188] on button at bounding box center [543, 182] width 14 height 14
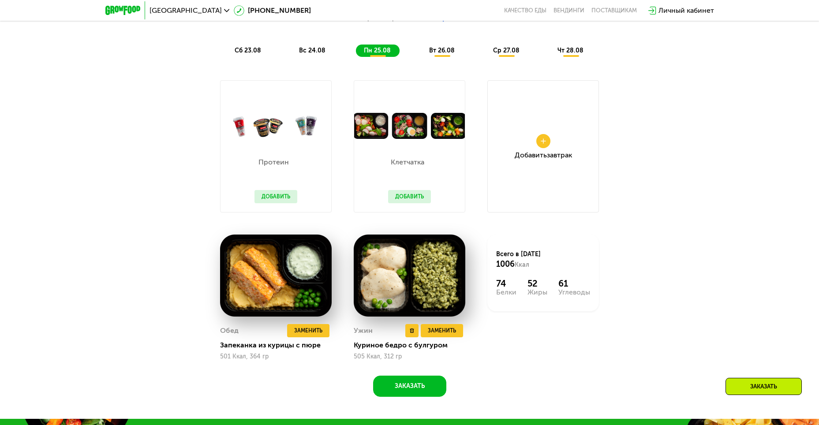
scroll to position [667, 0]
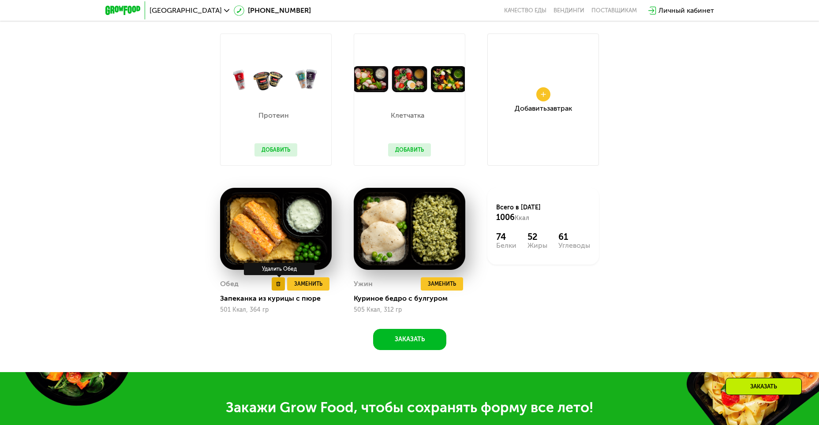
click at [284, 289] on button at bounding box center [278, 283] width 13 height 13
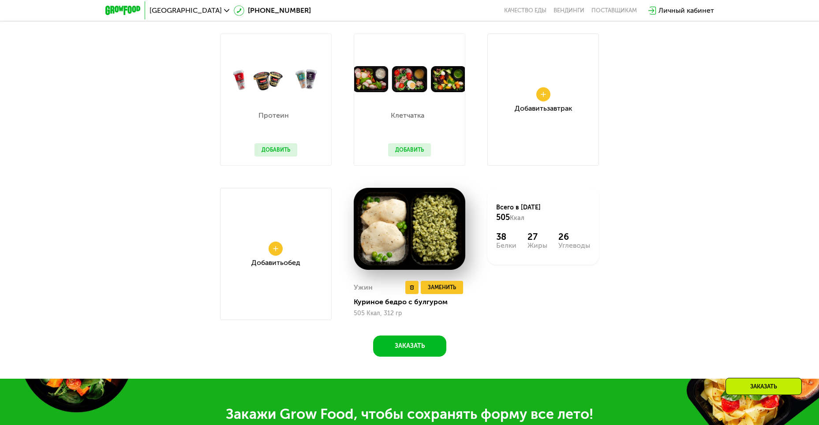
click at [420, 283] on div "Ужин Удалить Ужин Заменить Заменить Ужин Куриное бедро с булгуром 505 Ккал, 312…" at bounding box center [410, 298] width 112 height 42
click at [418, 288] on div "Удалить Ужин" at bounding box center [412, 287] width 15 height 13
click at [418, 290] on div "Удалить Ужин" at bounding box center [412, 287] width 15 height 13
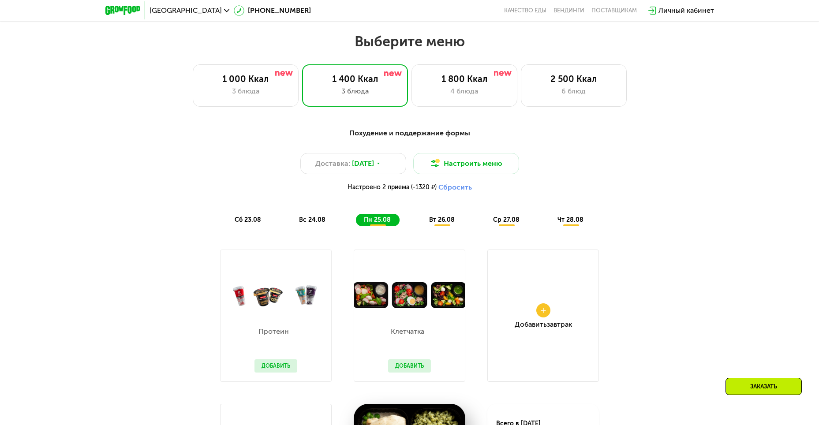
scroll to position [447, 0]
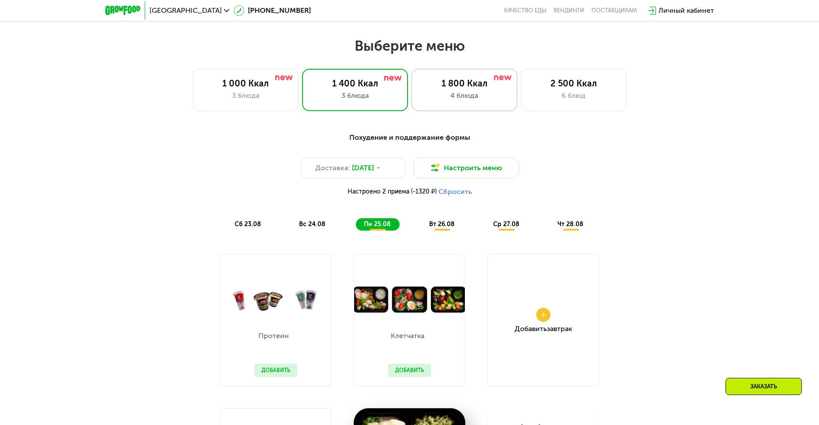
click at [454, 82] on div "1 800 Ккал" at bounding box center [464, 83] width 87 height 11
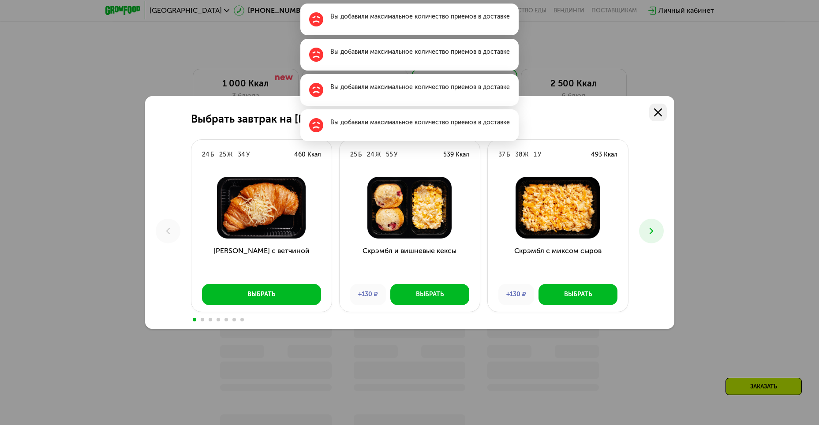
click at [660, 112] on icon at bounding box center [658, 112] width 8 height 8
